Goal: Contribute content: Add original content to the website for others to see

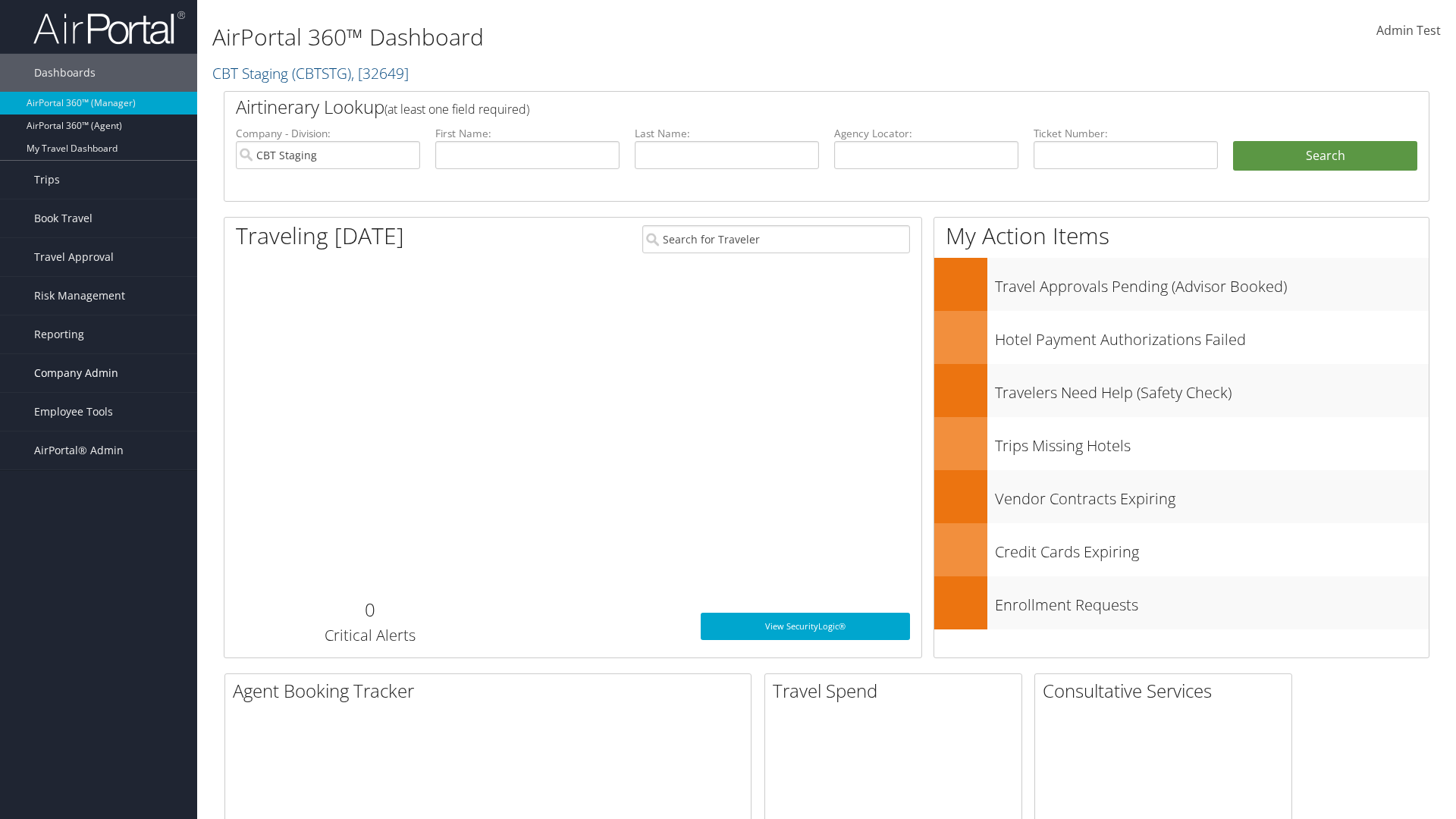
click at [98, 373] on span "Company Admin" at bounding box center [76, 372] width 84 height 38
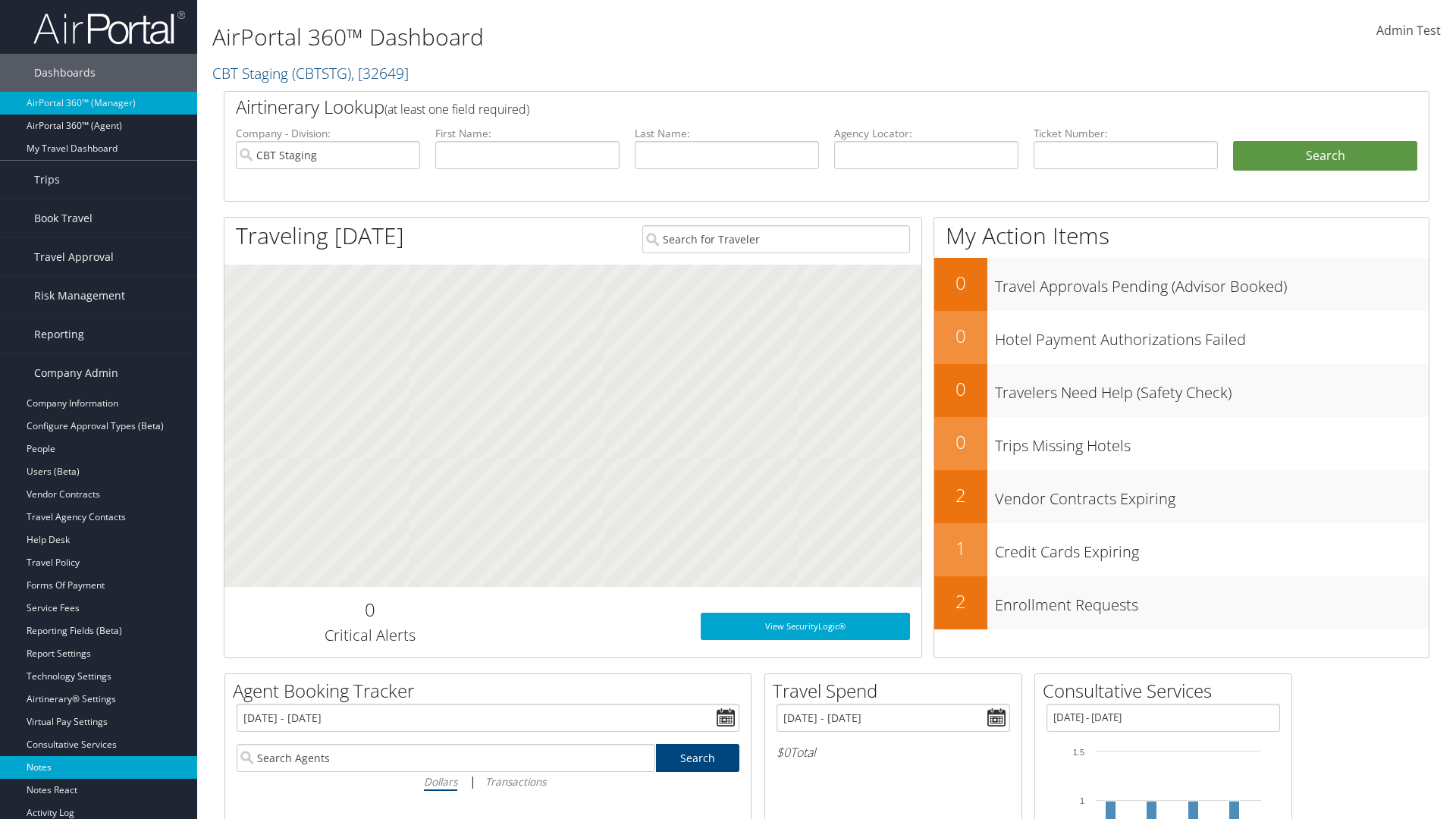
click at [98, 767] on link "Notes" at bounding box center [98, 767] width 197 height 23
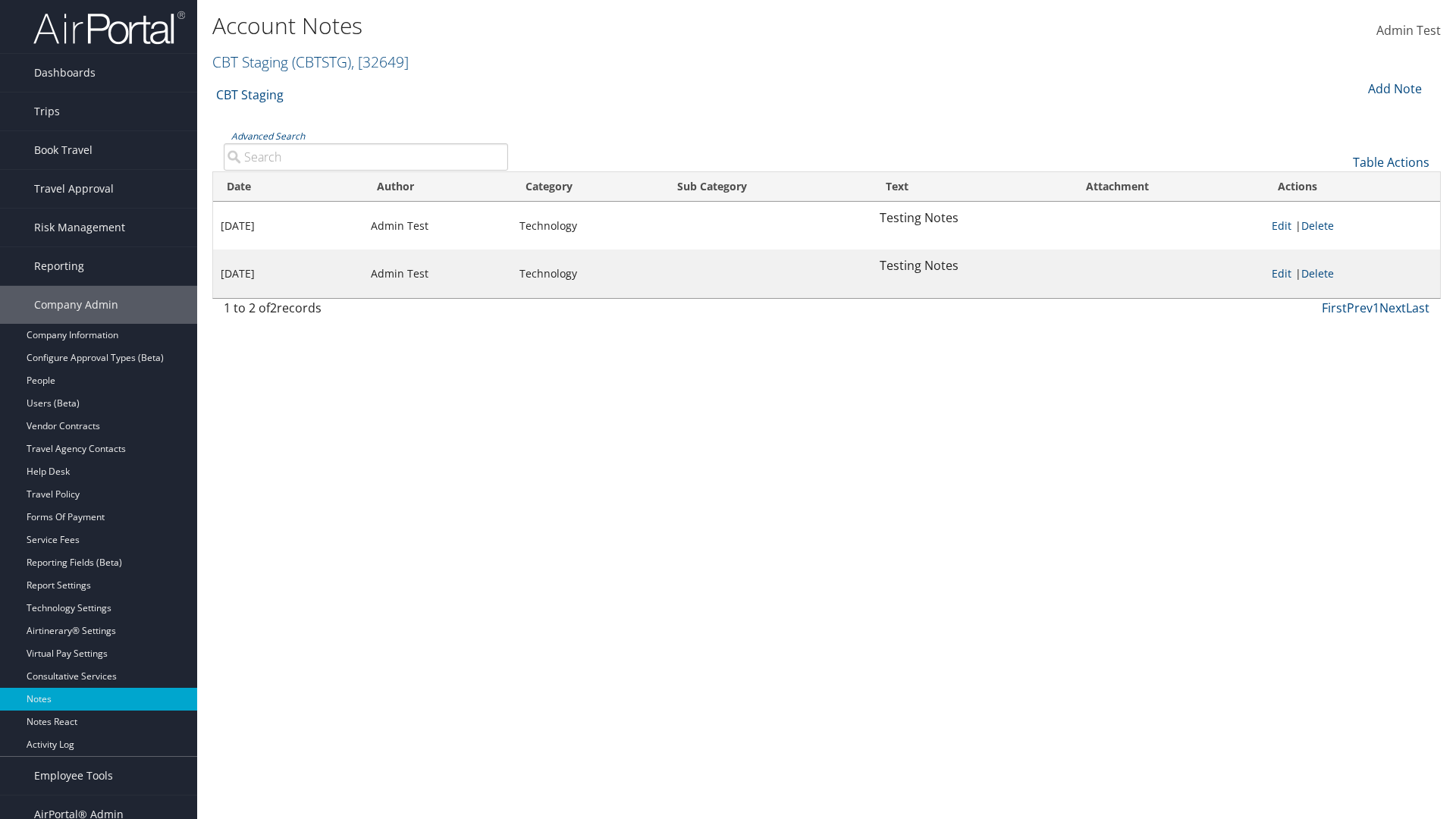
click at [1393, 88] on div "Add Note" at bounding box center [1393, 89] width 72 height 19
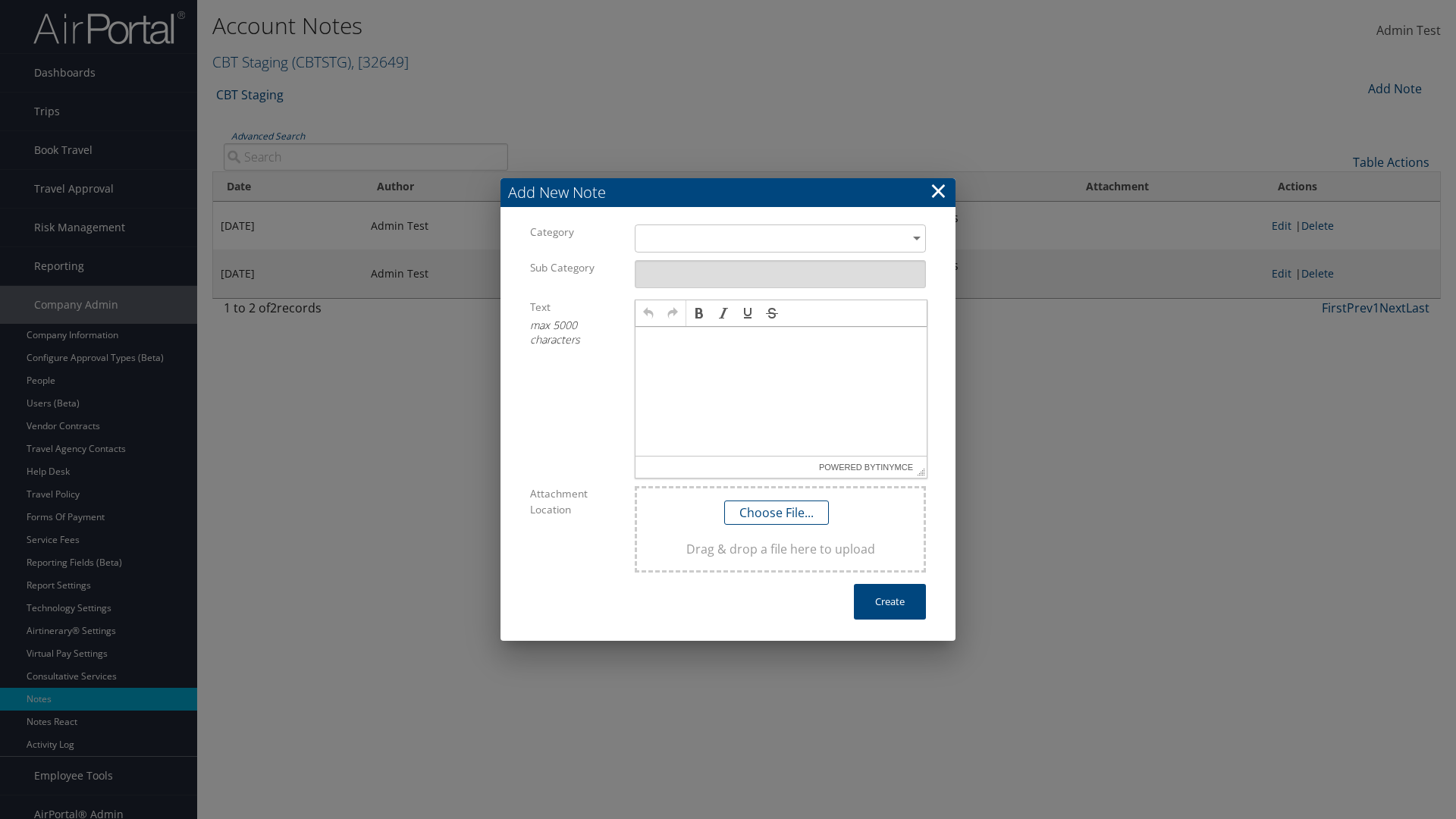
click at [728, 192] on h3 "Add New Note" at bounding box center [727, 192] width 455 height 29
click at [780, 238] on div "​" at bounding box center [780, 238] width 291 height 28
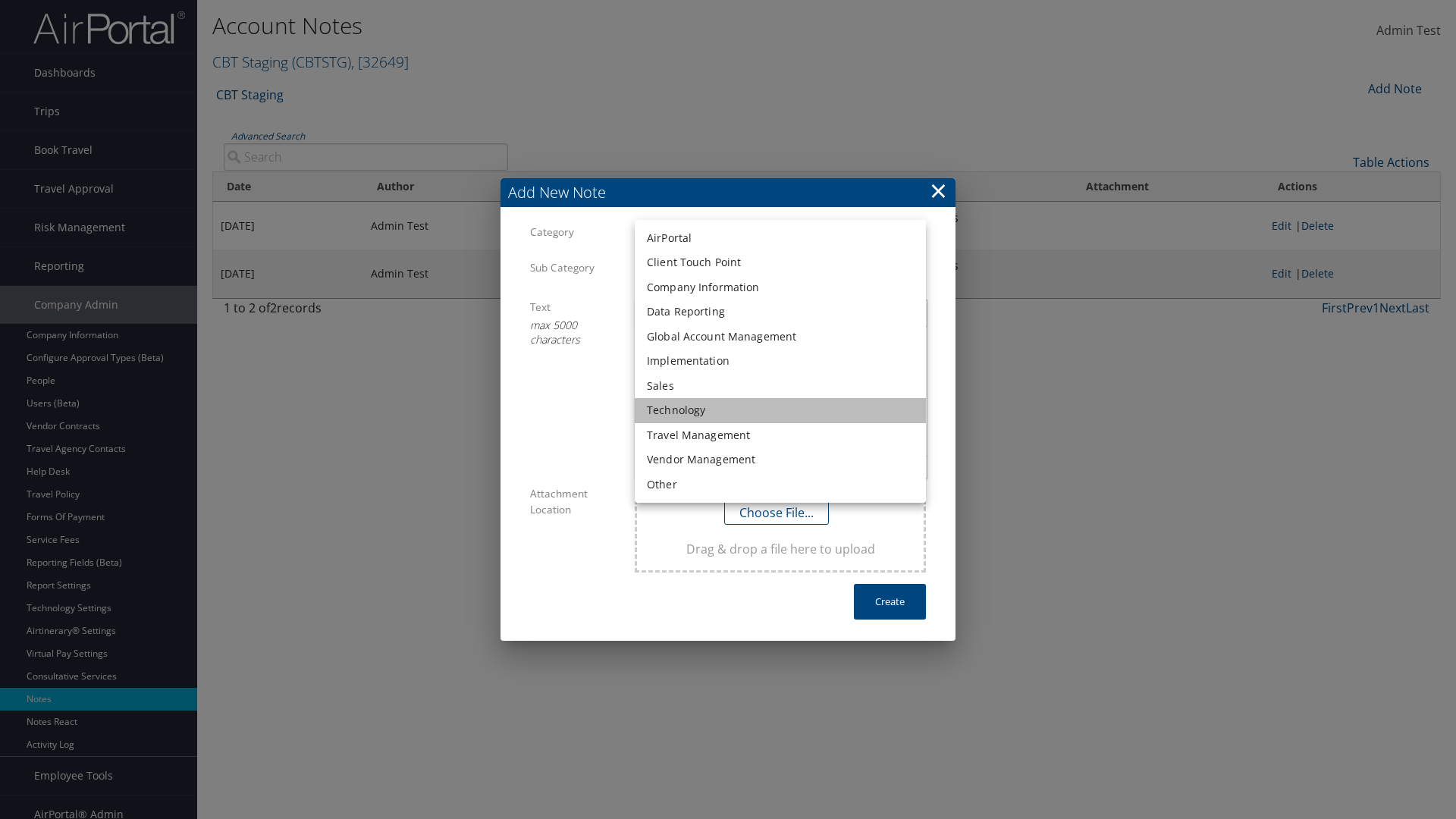
click at [780, 410] on li "Technology" at bounding box center [780, 410] width 291 height 25
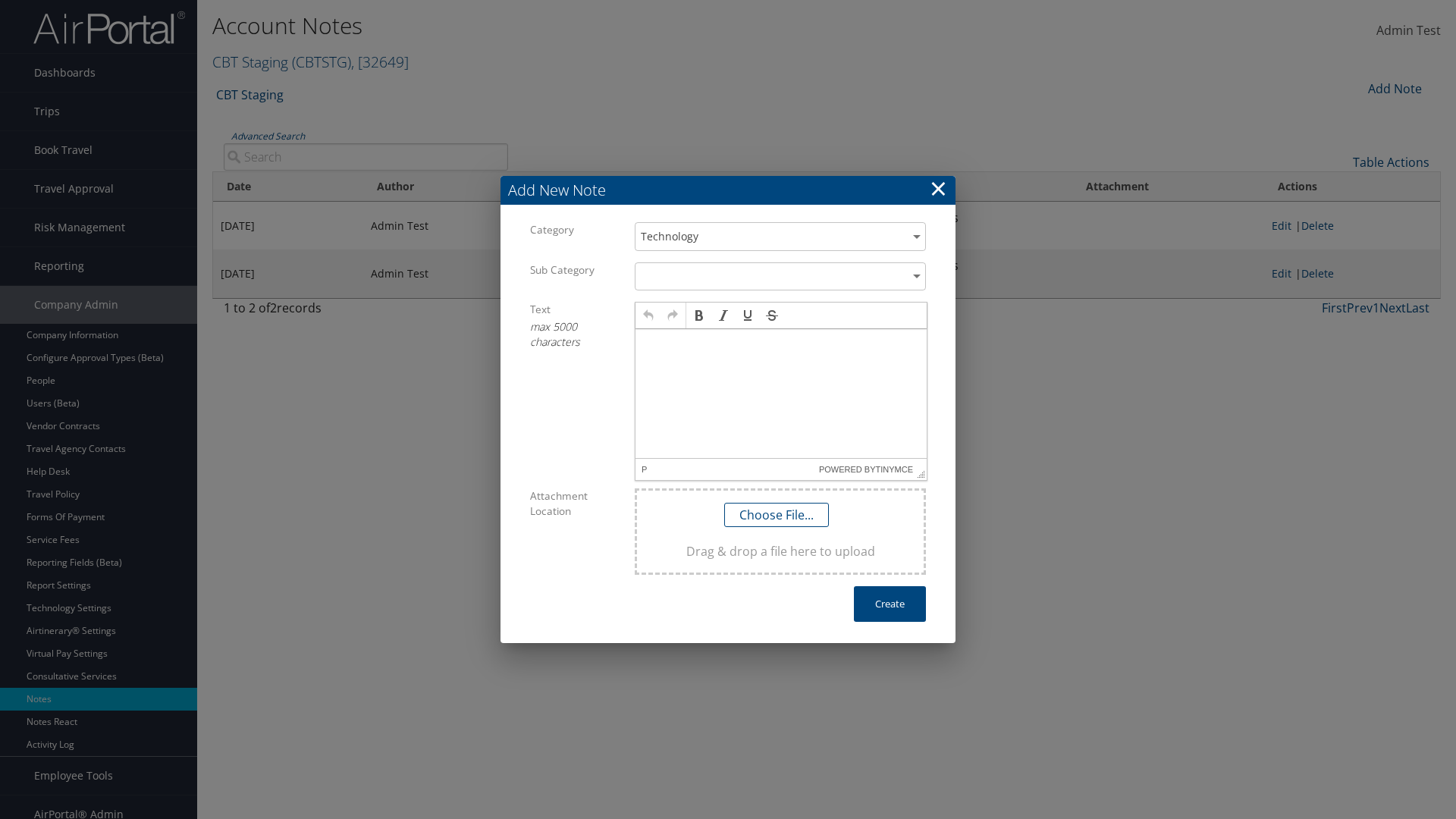
click at [781, 343] on p at bounding box center [781, 343] width 279 height 12
click at [889, 604] on button "Create" at bounding box center [890, 604] width 72 height 35
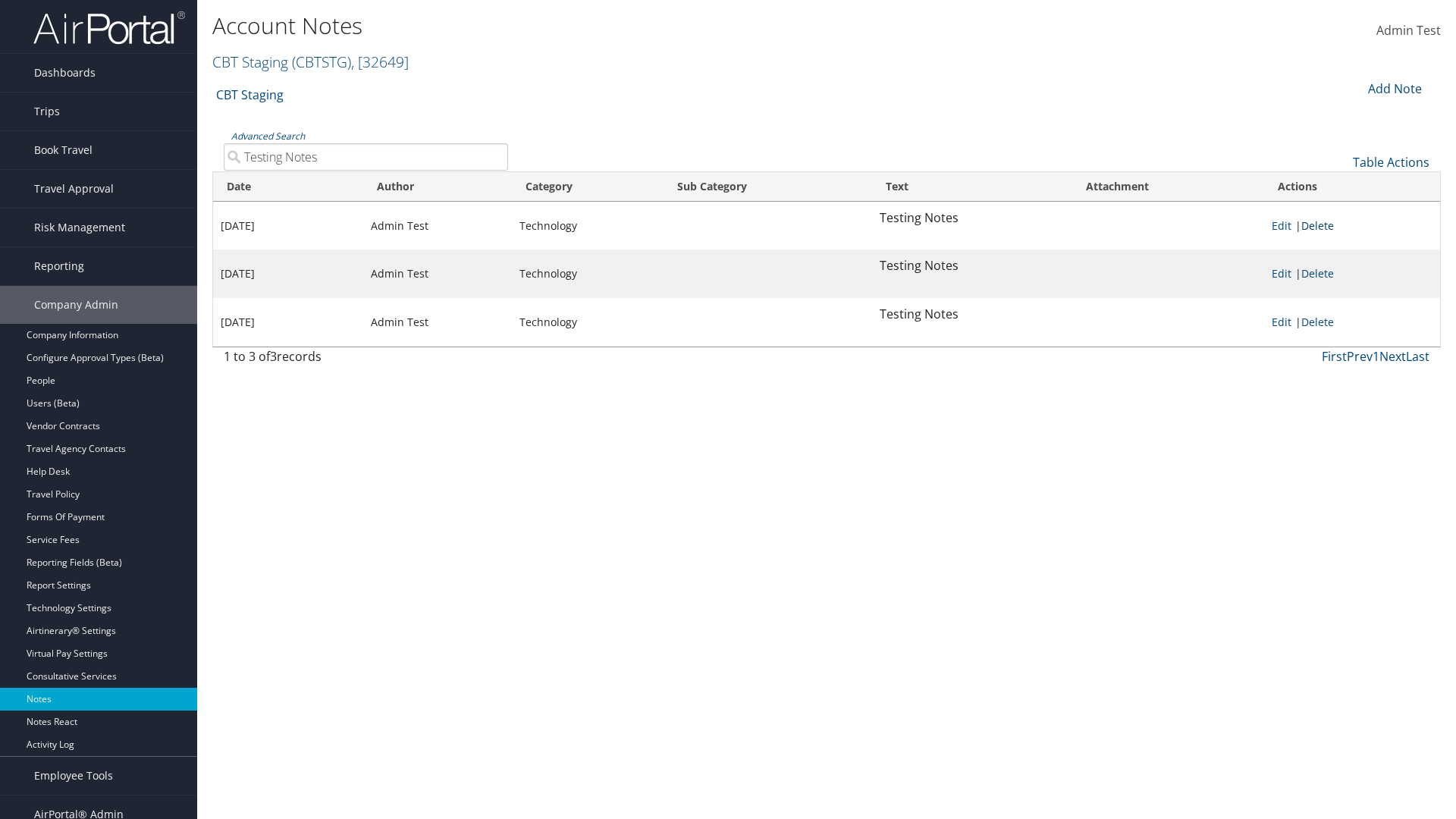
type input "Testing Notes"
click at [1320, 225] on link "Delete" at bounding box center [1317, 226] width 32 height 15
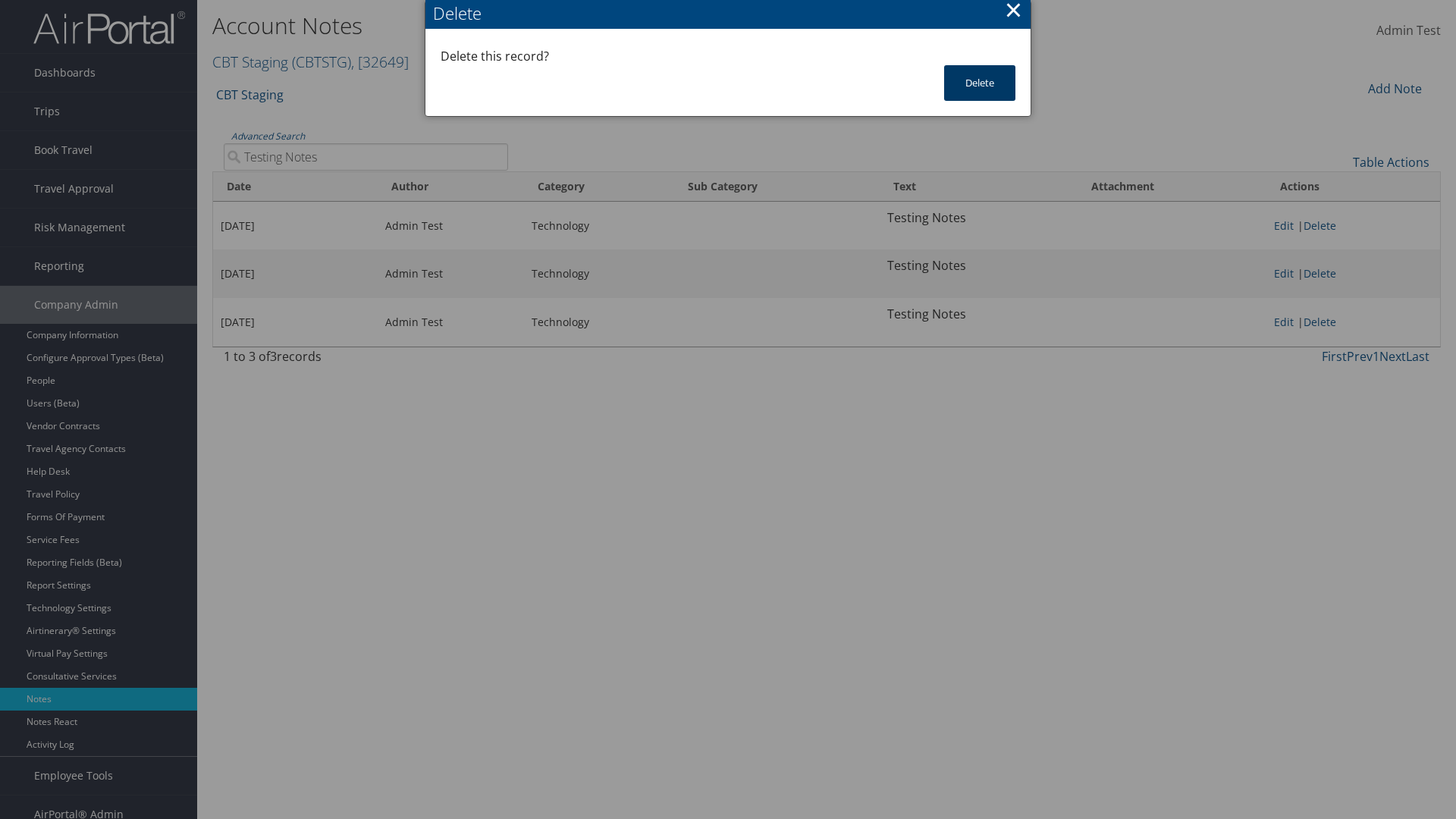
click at [980, 82] on button "Delete" at bounding box center [979, 82] width 71 height 35
